Goal: Task Accomplishment & Management: Use online tool/utility

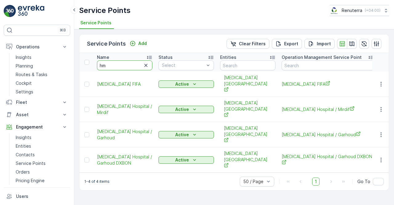
type input "h"
type input "iran"
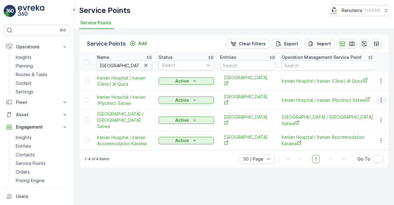
click at [377, 96] on button "button" at bounding box center [380, 99] width 11 height 7
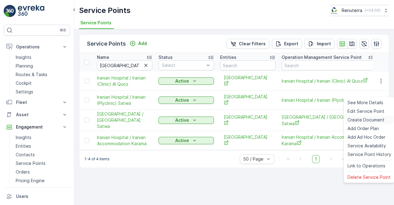
click at [350, 120] on span "Create Document" at bounding box center [365, 120] width 37 height 6
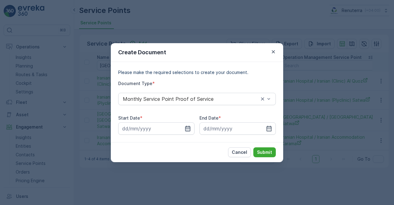
click at [187, 127] on icon "button" at bounding box center [188, 128] width 6 height 6
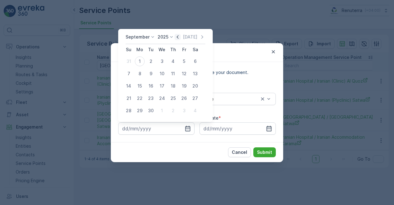
click at [178, 37] on icon "button" at bounding box center [177, 37] width 6 height 6
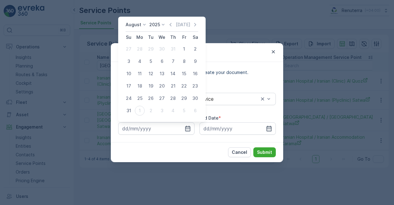
drag, startPoint x: 184, startPoint y: 51, endPoint x: 182, endPoint y: 56, distance: 5.8
click at [184, 51] on div "1" at bounding box center [184, 49] width 10 height 10
type input "01.08.2025"
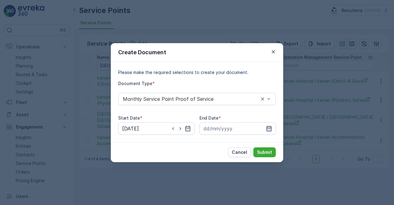
click at [270, 130] on icon "button" at bounding box center [269, 128] width 6 height 6
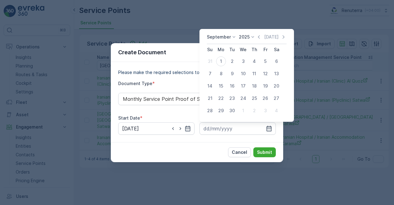
drag, startPoint x: 258, startPoint y: 36, endPoint x: 255, endPoint y: 38, distance: 3.3
click at [257, 37] on icon "button" at bounding box center [259, 37] width 6 height 6
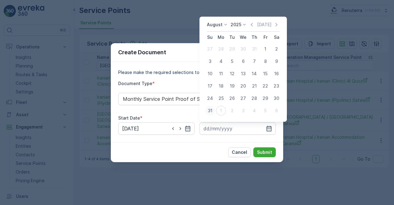
click at [208, 111] on div "31" at bounding box center [210, 111] width 10 height 10
type input "31.08.2025"
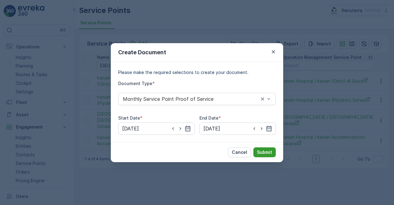
click at [263, 150] on p "Submit" at bounding box center [264, 152] width 15 height 6
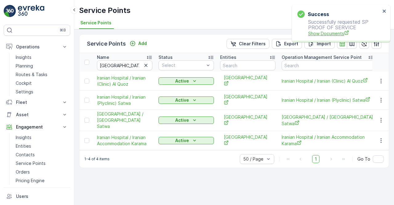
click at [324, 33] on span "Show Documents" at bounding box center [344, 33] width 72 height 6
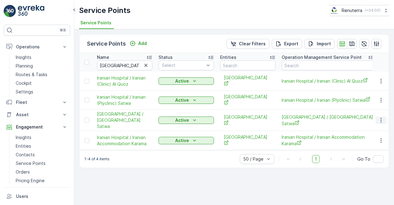
click at [381, 117] on icon "button" at bounding box center [381, 120] width 6 height 6
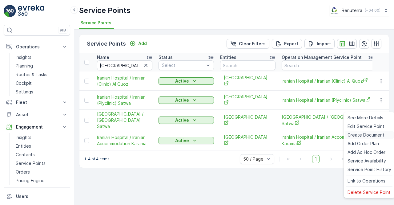
drag, startPoint x: 353, startPoint y: 135, endPoint x: 350, endPoint y: 135, distance: 3.1
click at [350, 135] on span "Create Document" at bounding box center [365, 135] width 37 height 6
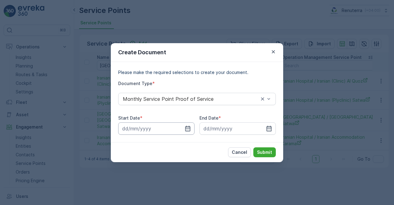
click at [186, 125] on input at bounding box center [156, 128] width 76 height 12
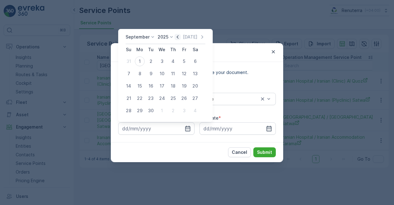
click at [176, 38] on icon "button" at bounding box center [177, 37] width 6 height 6
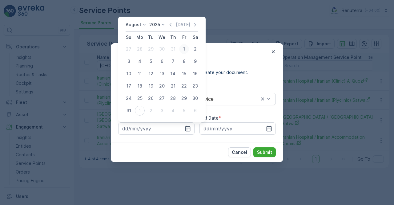
click at [183, 48] on div "1" at bounding box center [184, 49] width 10 height 10
type input "01.08.2025"
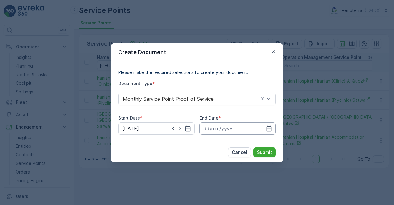
drag, startPoint x: 270, startPoint y: 129, endPoint x: 269, endPoint y: 123, distance: 5.6
click at [269, 125] on icon "button" at bounding box center [269, 128] width 6 height 6
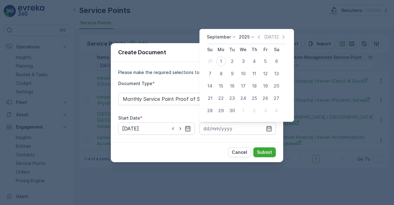
click at [260, 33] on div "September 2025 Today Su Mo Tu We Th Fr Sa 31 1 2 3 4 5 6 7 8 9 10 11 12 13 14 1…" at bounding box center [246, 75] width 94 height 93
click at [260, 37] on icon "button" at bounding box center [259, 37] width 6 height 6
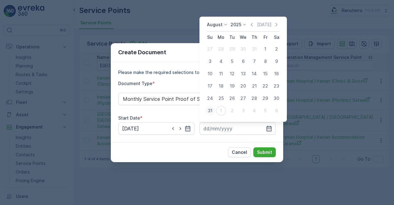
click at [211, 110] on div "31" at bounding box center [210, 111] width 10 height 10
type input "31.08.2025"
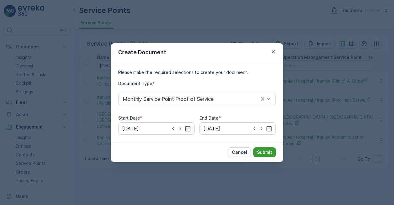
click at [261, 150] on p "Submit" at bounding box center [264, 152] width 15 height 6
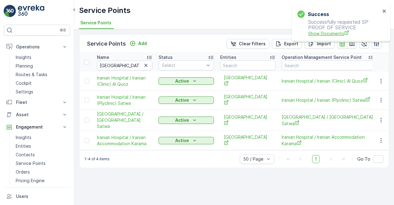
click at [316, 33] on span "Show Documents" at bounding box center [344, 33] width 72 height 6
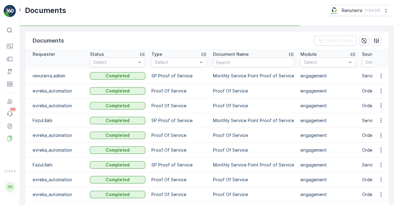
drag, startPoint x: 378, startPoint y: 73, endPoint x: 379, endPoint y: 82, distance: 9.4
click at [378, 74] on icon "button" at bounding box center [381, 76] width 6 height 6
click at [379, 82] on td at bounding box center [380, 75] width 17 height 15
click at [378, 74] on icon "button" at bounding box center [381, 76] width 6 height 6
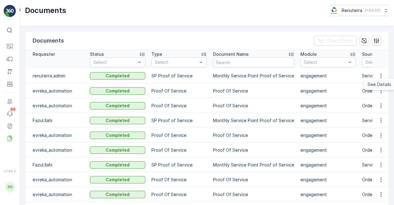
click at [380, 81] on div "See Details" at bounding box center [379, 84] width 29 height 9
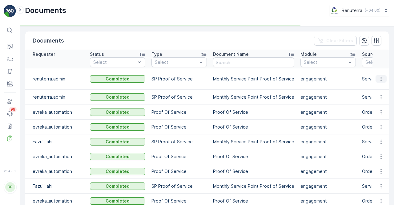
click at [383, 78] on button "button" at bounding box center [380, 78] width 11 height 7
click at [376, 84] on span "See Details" at bounding box center [379, 84] width 24 height 6
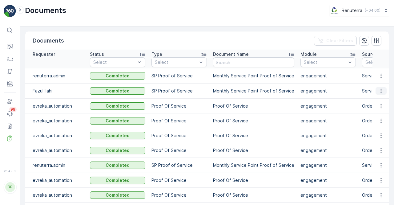
click at [378, 90] on icon "button" at bounding box center [381, 91] width 6 height 6
click at [373, 100] on span "See Details" at bounding box center [379, 99] width 24 height 6
